Goal: Navigation & Orientation: Find specific page/section

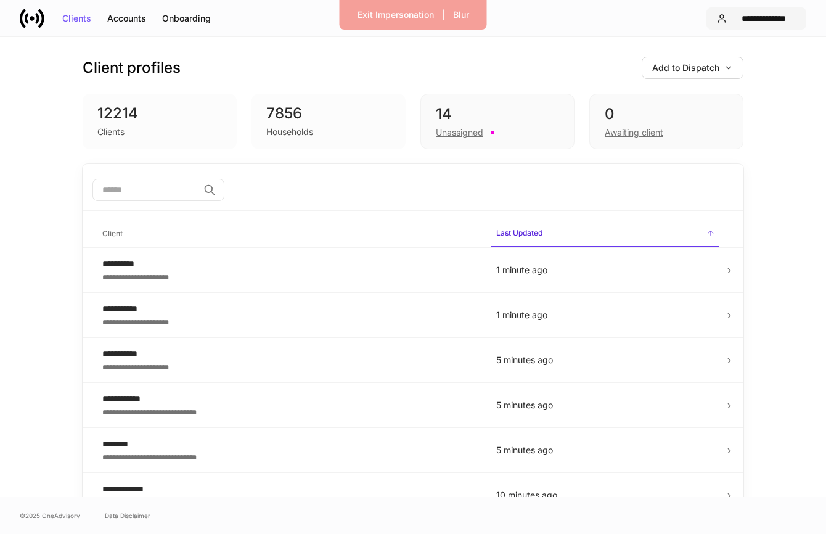
click at [746, 17] on div "**********" at bounding box center [764, 18] width 64 height 9
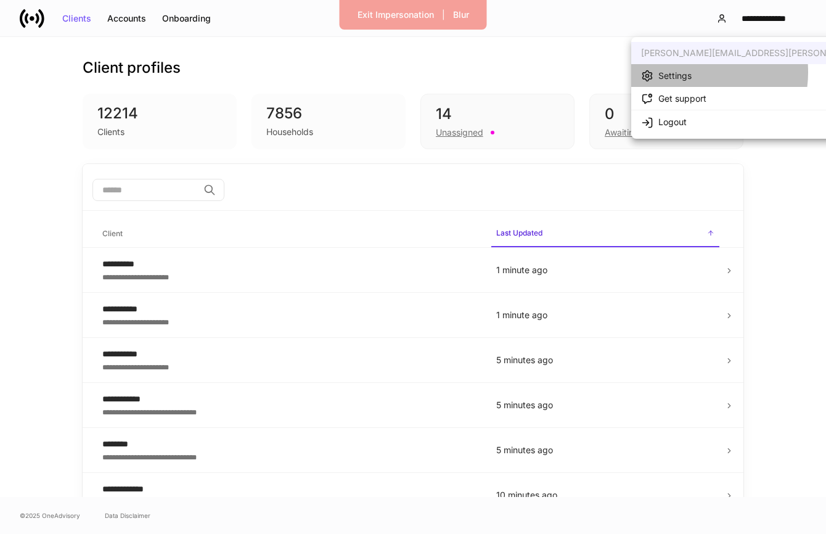
click at [690, 72] on div "Settings" at bounding box center [675, 76] width 33 height 12
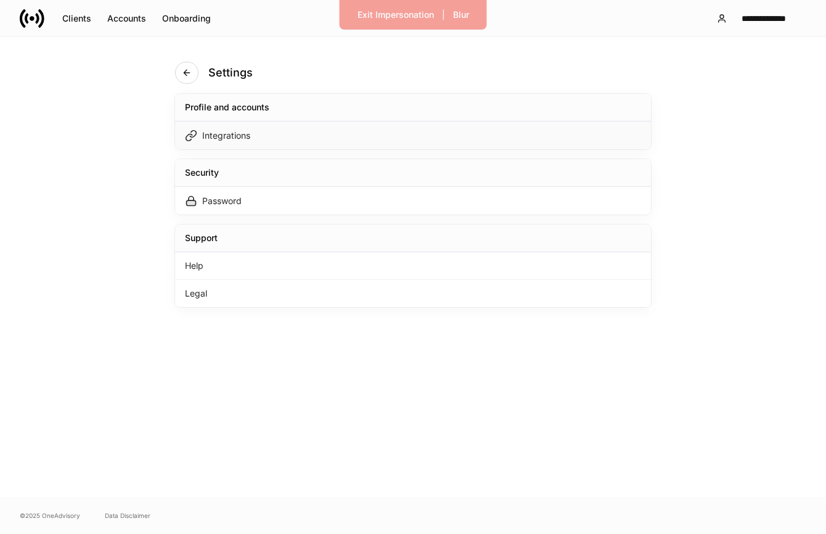
click at [416, 132] on div "Integrations" at bounding box center [413, 135] width 476 height 28
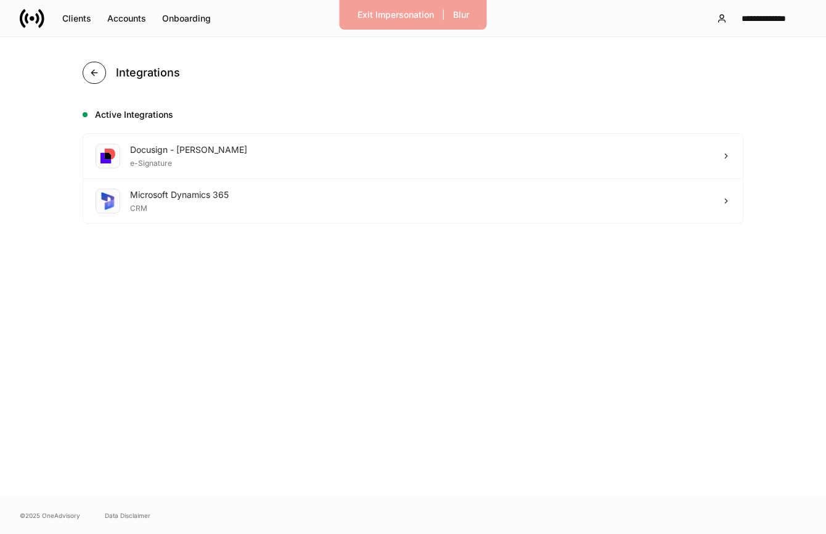
click at [89, 74] on icon "button" at bounding box center [94, 73] width 10 height 10
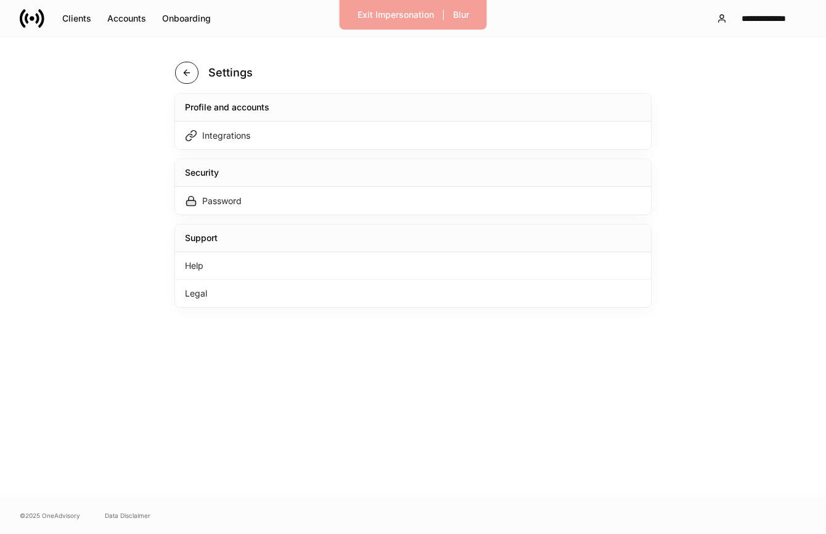
click at [176, 67] on button "button" at bounding box center [186, 73] width 23 height 22
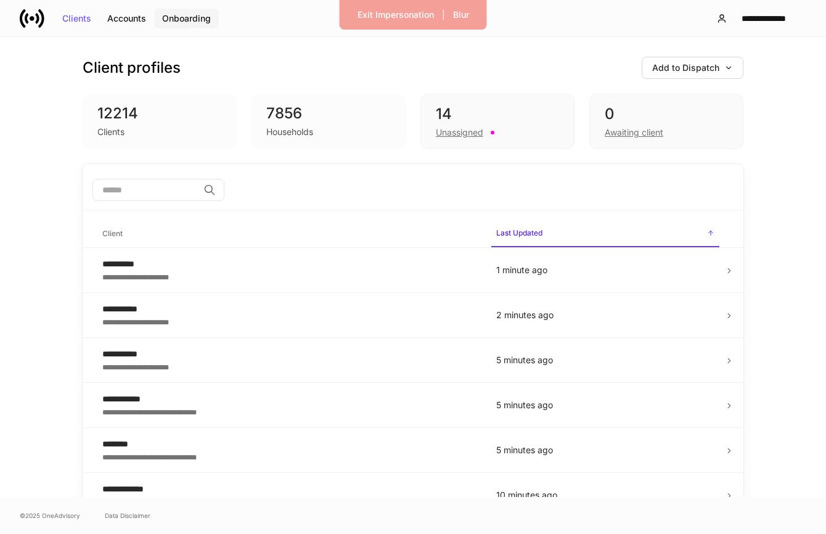
click at [189, 18] on div "Onboarding" at bounding box center [186, 18] width 49 height 9
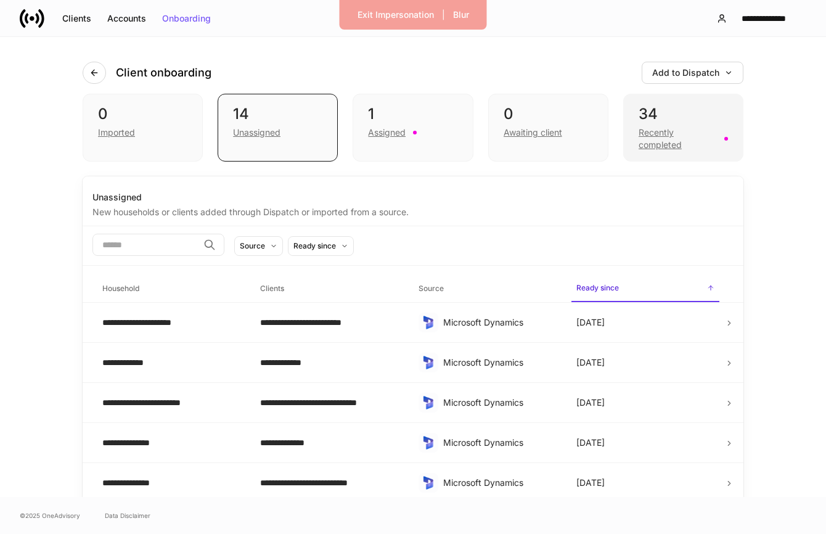
click at [650, 136] on div "Recently completed" at bounding box center [678, 138] width 78 height 25
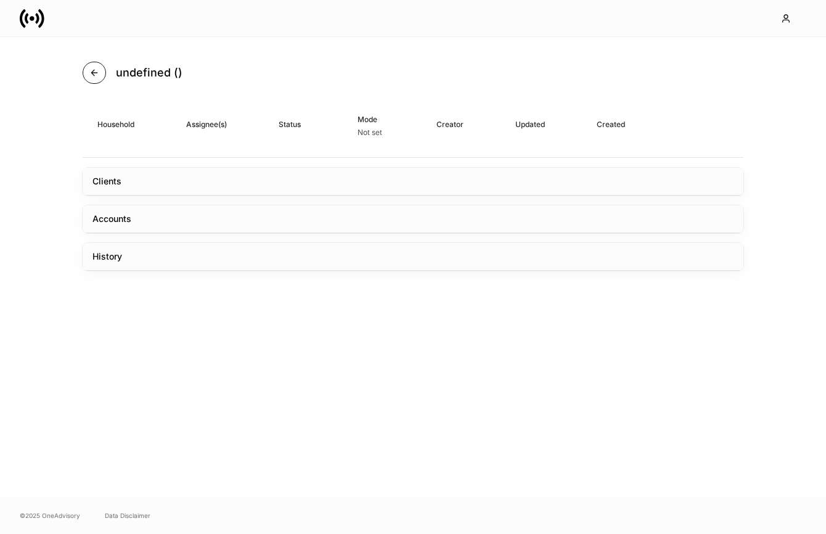
click at [89, 68] on icon "button" at bounding box center [94, 73] width 10 height 10
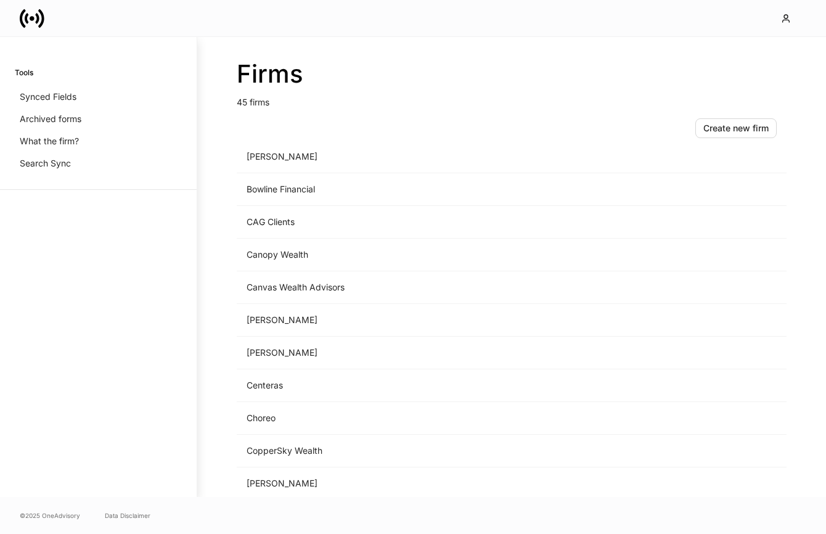
scroll to position [226, 0]
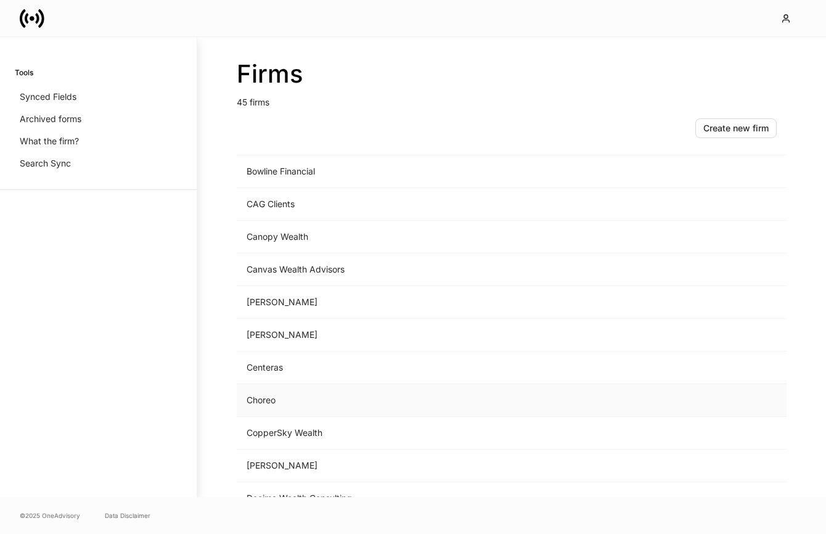
click at [290, 396] on td "Choreo" at bounding box center [409, 400] width 345 height 33
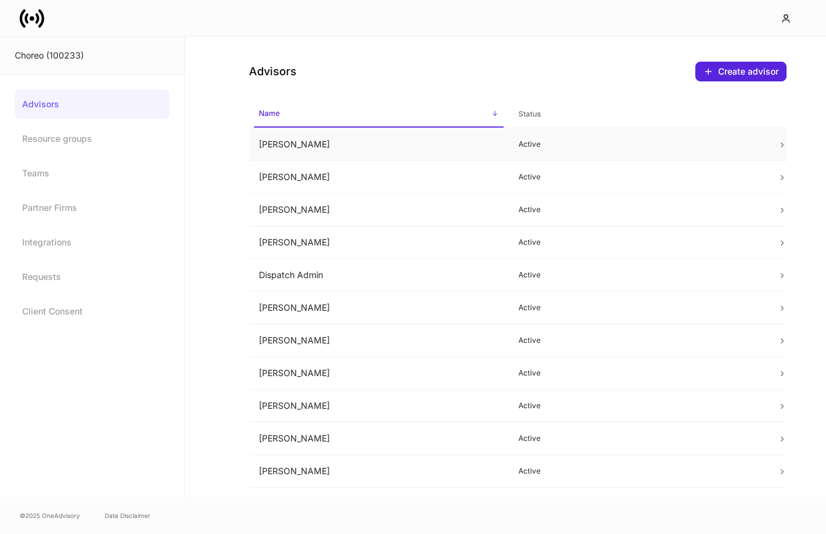
click at [498, 152] on td "Allison Hamann" at bounding box center [379, 144] width 260 height 33
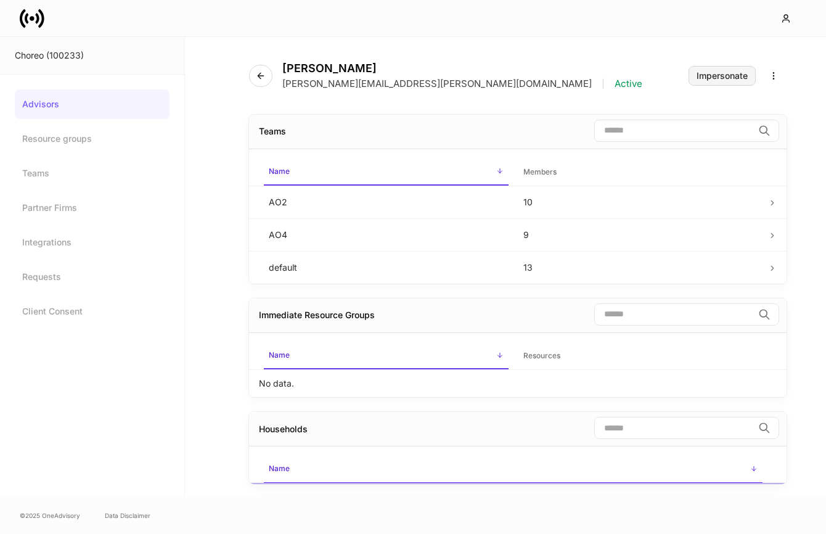
click at [700, 78] on div "Impersonate" at bounding box center [722, 76] width 51 height 9
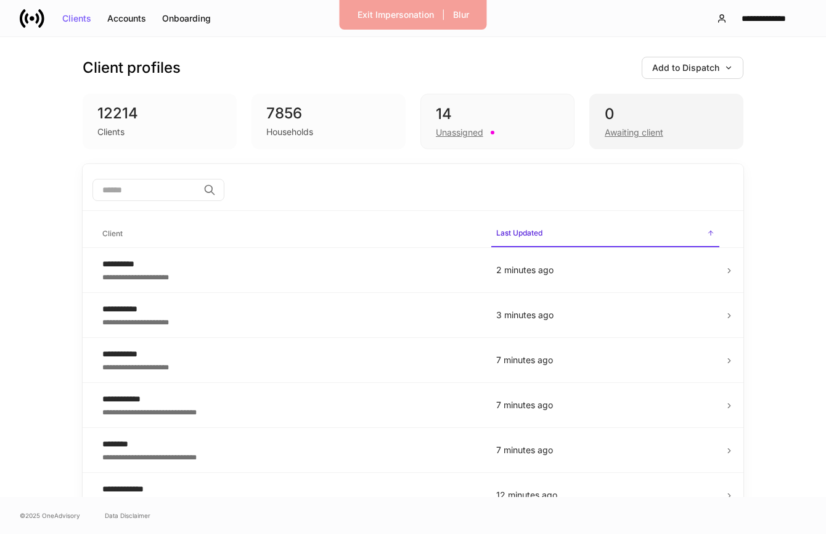
click at [619, 132] on div "Awaiting client" at bounding box center [634, 132] width 59 height 12
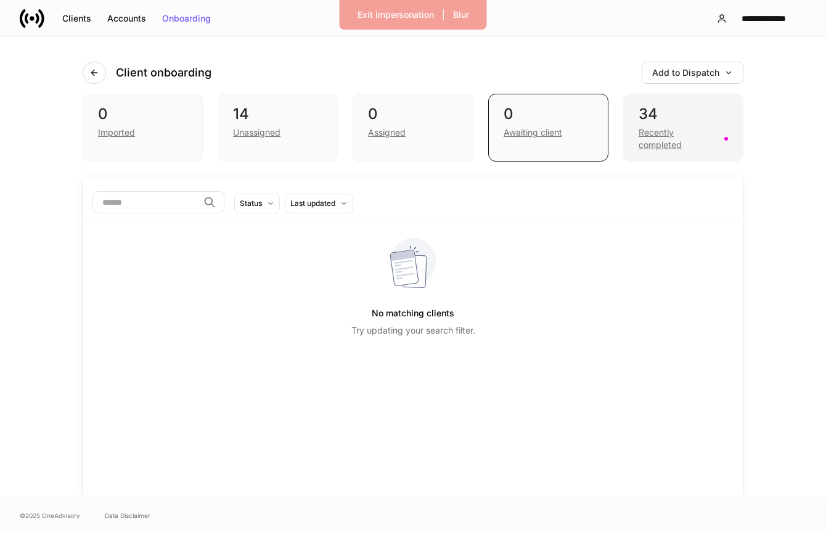
click at [654, 133] on div "Recently completed" at bounding box center [678, 138] width 78 height 25
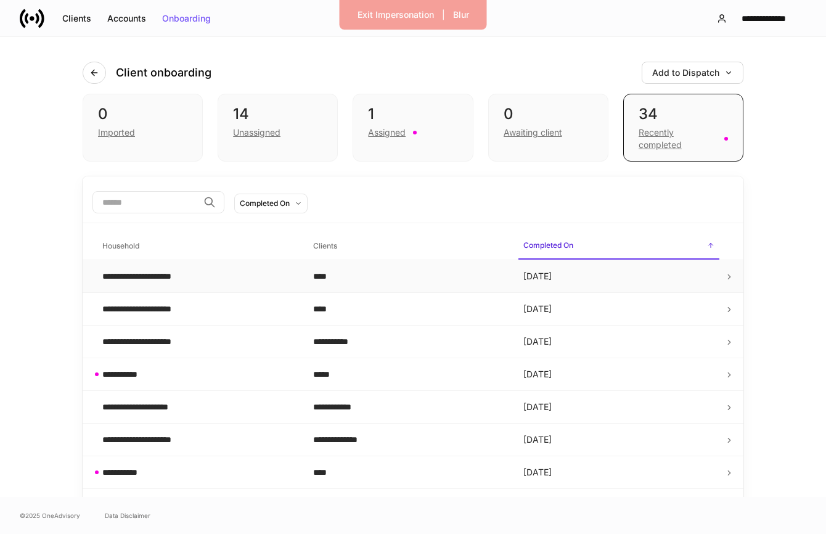
click at [462, 268] on td "****" at bounding box center [408, 276] width 211 height 33
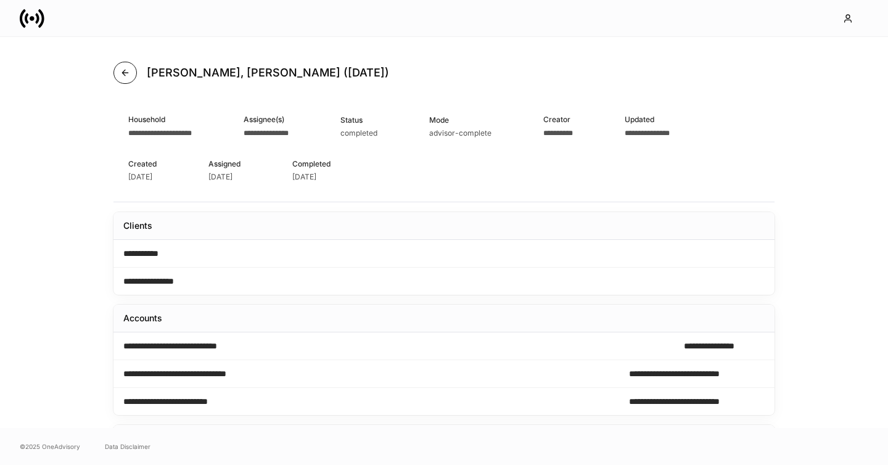
click at [125, 73] on icon "button" at bounding box center [125, 73] width 10 height 10
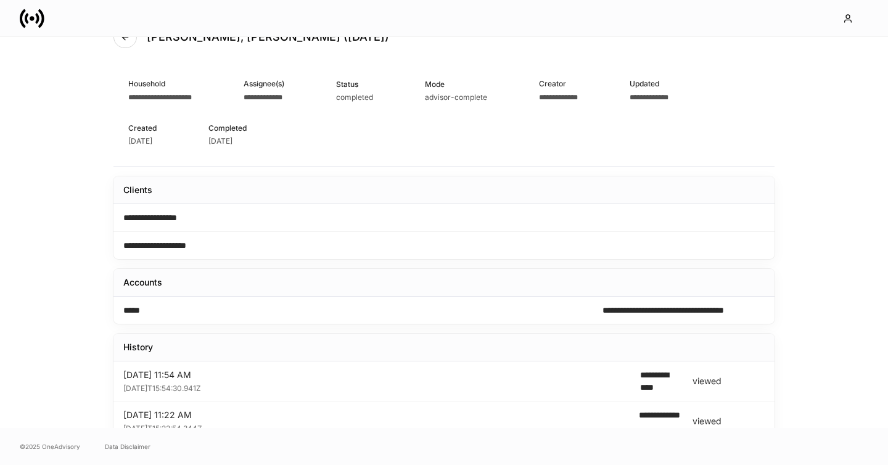
scroll to position [2, 0]
